Goal: Check status: Check status

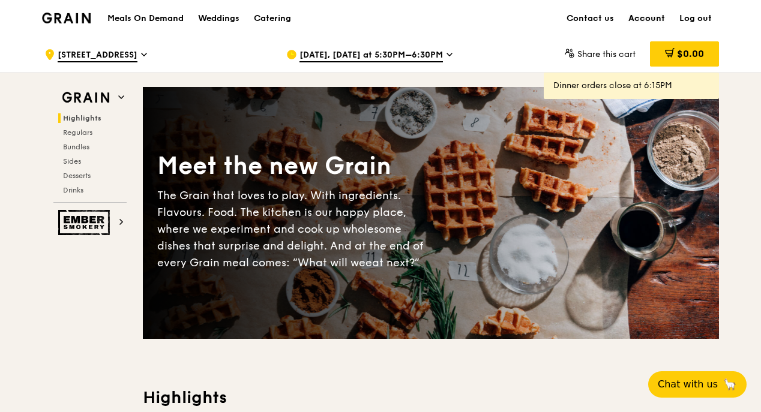
click at [642, 24] on link "Account" at bounding box center [646, 19] width 51 height 36
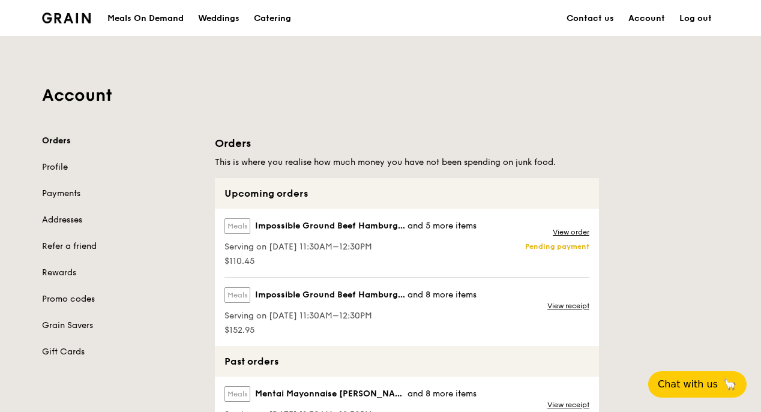
click at [60, 136] on link "Orders" at bounding box center [121, 141] width 158 height 12
click at [573, 231] on link "View order" at bounding box center [571, 232] width 37 height 10
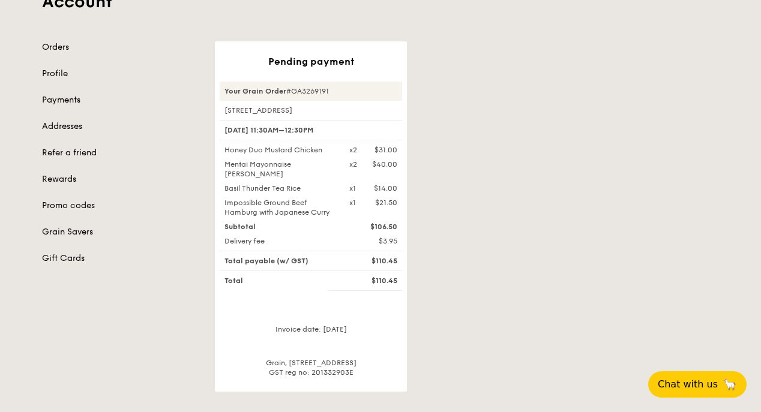
scroll to position [120, 0]
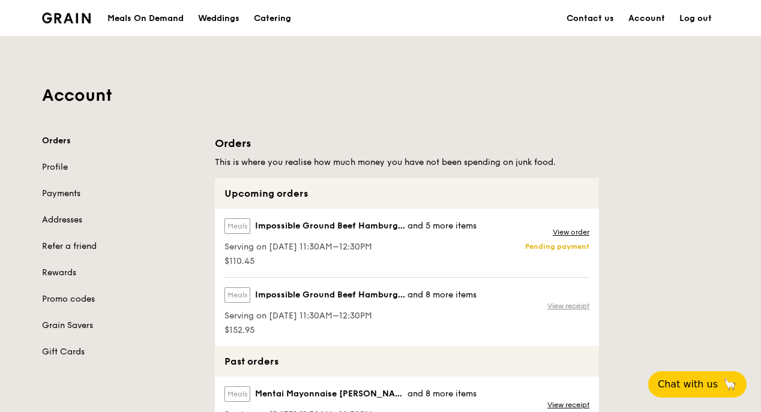
click at [553, 306] on link "View receipt" at bounding box center [568, 306] width 42 height 10
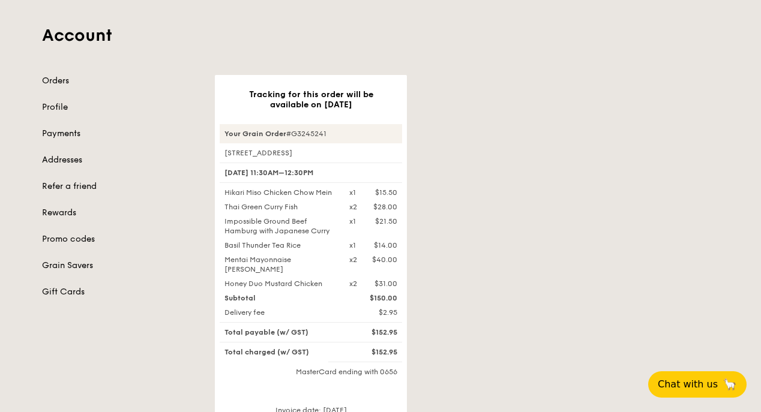
scroll to position [120, 0]
